Goal: Information Seeking & Learning: Learn about a topic

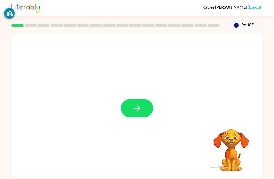
click at [138, 106] on icon "button" at bounding box center [136, 108] width 9 height 9
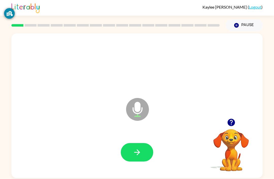
click at [140, 153] on icon "button" at bounding box center [136, 152] width 9 height 9
click at [137, 152] on icon "button" at bounding box center [136, 152] width 9 height 9
click at [137, 154] on icon "button" at bounding box center [136, 152] width 9 height 9
click at [140, 150] on icon "button" at bounding box center [136, 152] width 9 height 9
click at [142, 151] on button "button" at bounding box center [137, 152] width 32 height 18
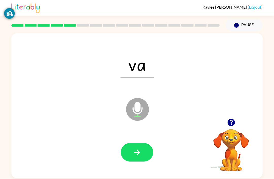
click at [136, 150] on icon "button" at bounding box center [136, 152] width 9 height 9
click at [137, 155] on icon "button" at bounding box center [137, 152] width 6 height 6
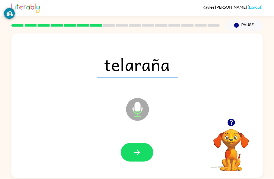
click at [143, 150] on button "button" at bounding box center [137, 152] width 32 height 18
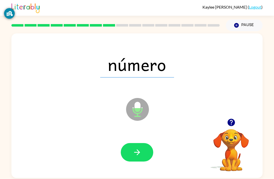
click at [146, 155] on button "button" at bounding box center [137, 152] width 32 height 18
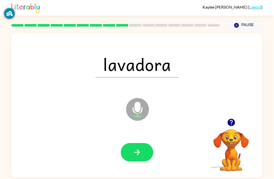
click at [134, 157] on icon "button" at bounding box center [136, 152] width 9 height 9
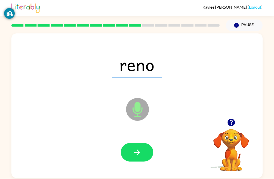
click at [140, 155] on icon "button" at bounding box center [136, 152] width 9 height 9
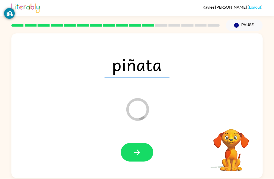
click at [134, 150] on icon "button" at bounding box center [136, 152] width 9 height 9
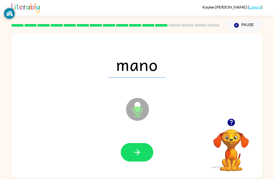
click at [132, 153] on button "button" at bounding box center [137, 152] width 32 height 18
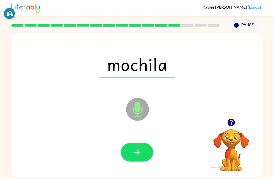
click at [133, 154] on icon "button" at bounding box center [136, 152] width 9 height 9
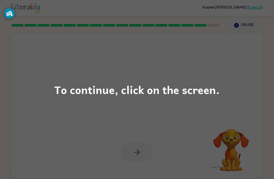
click at [154, 90] on div "To continue, click on the screen." at bounding box center [136, 89] width 165 height 17
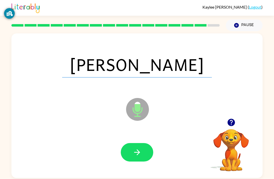
click at [137, 154] on icon "button" at bounding box center [136, 152] width 9 height 9
